Goal: Transaction & Acquisition: Purchase product/service

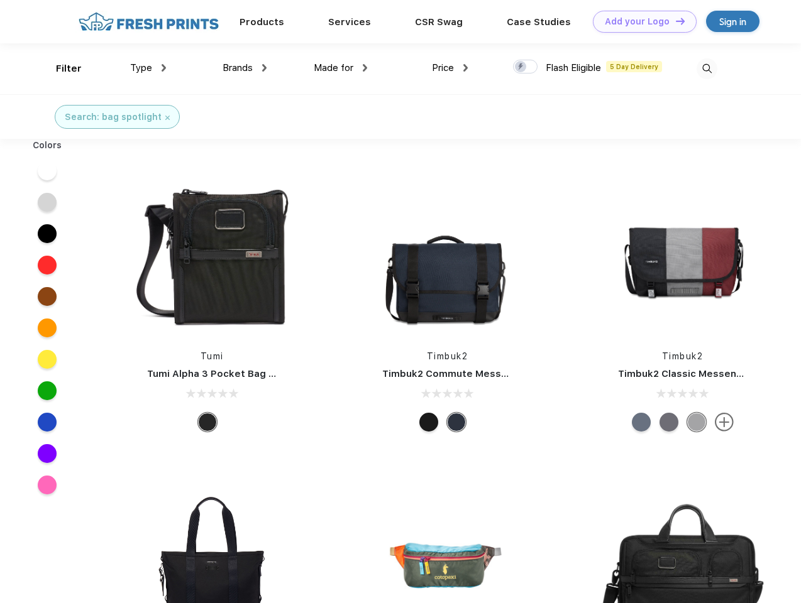
scroll to position [1, 0]
click at [640, 21] on link "Add your Logo Design Tool" at bounding box center [645, 22] width 104 height 22
click at [0, 0] on div "Design Tool" at bounding box center [0, 0] width 0 height 0
click at [674, 21] on link "Add your Logo Design Tool" at bounding box center [645, 22] width 104 height 22
click at [60, 69] on div "Filter" at bounding box center [69, 69] width 26 height 14
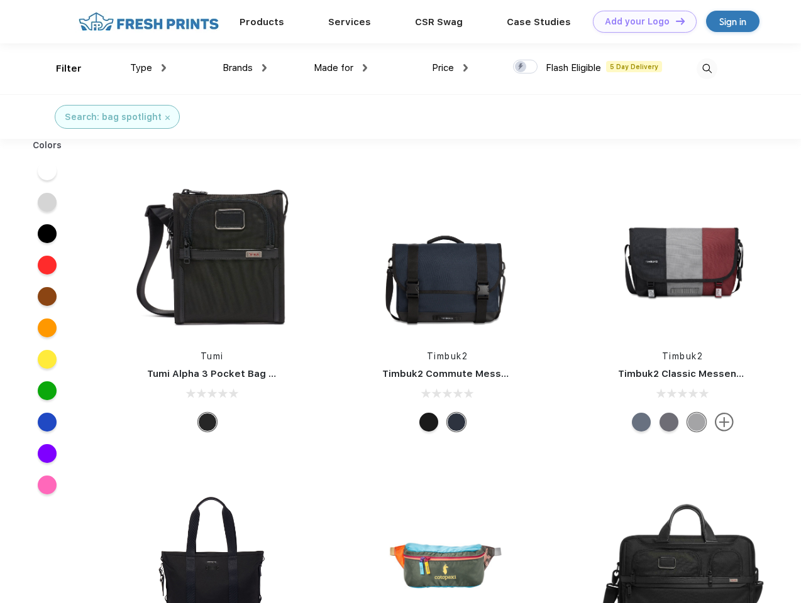
click at [148, 68] on span "Type" at bounding box center [141, 67] width 22 height 11
click at [244, 68] on span "Brands" at bounding box center [237, 67] width 30 height 11
click at [341, 68] on span "Made for" at bounding box center [334, 67] width 40 height 11
click at [450, 68] on span "Price" at bounding box center [443, 67] width 22 height 11
click at [525, 67] on div at bounding box center [525, 67] width 25 height 14
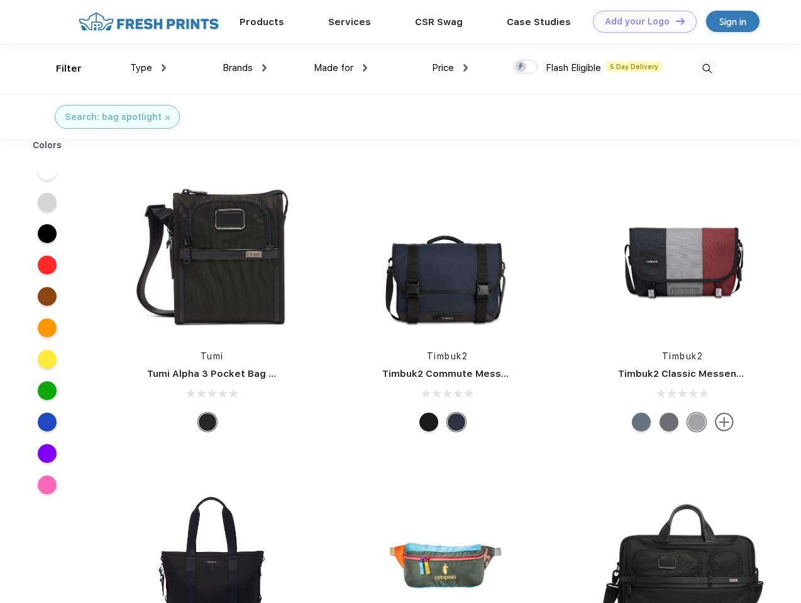
click at [521, 67] on input "checkbox" at bounding box center [517, 63] width 8 height 8
click at [706, 69] on img at bounding box center [706, 68] width 21 height 21
